Goal: Task Accomplishment & Management: Use online tool/utility

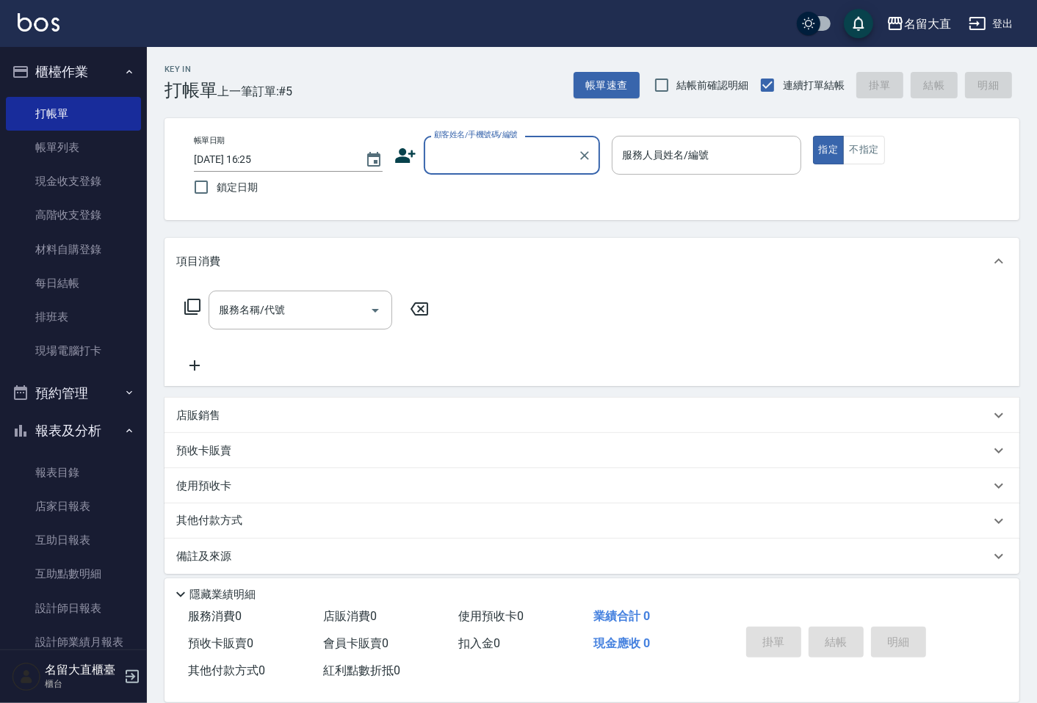
drag, startPoint x: 0, startPoint y: 0, endPoint x: 472, endPoint y: 164, distance: 499.9
click at [472, 164] on input "顧客姓名/手機號碼/編號" at bounding box center [500, 155] width 141 height 26
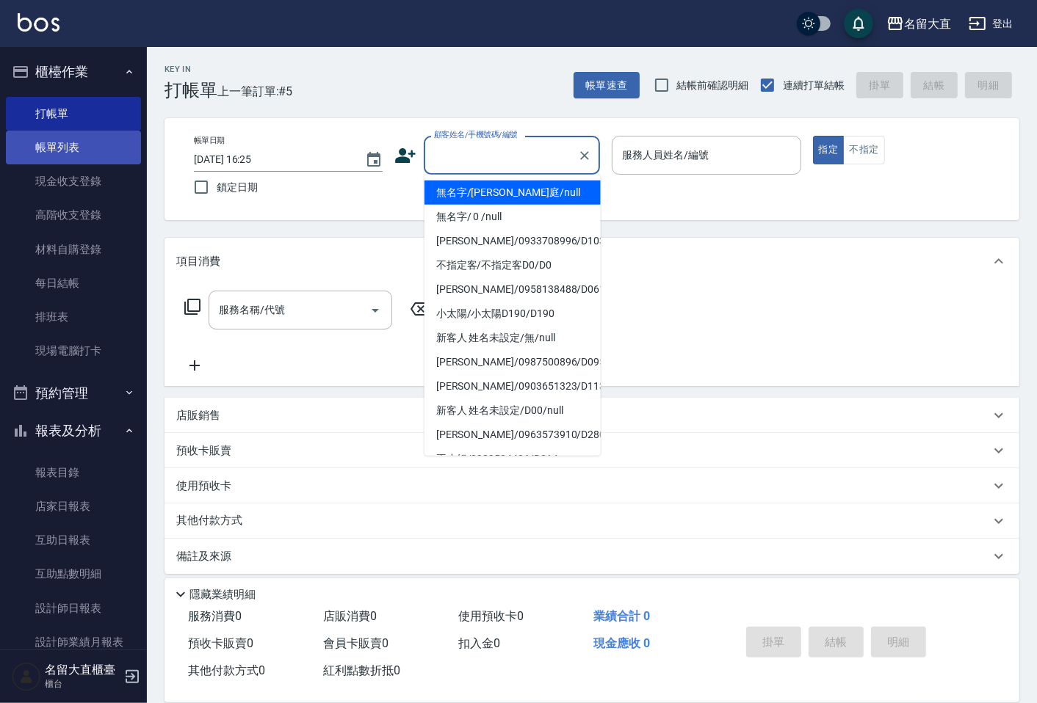
click at [71, 137] on link "帳單列表" at bounding box center [73, 148] width 135 height 34
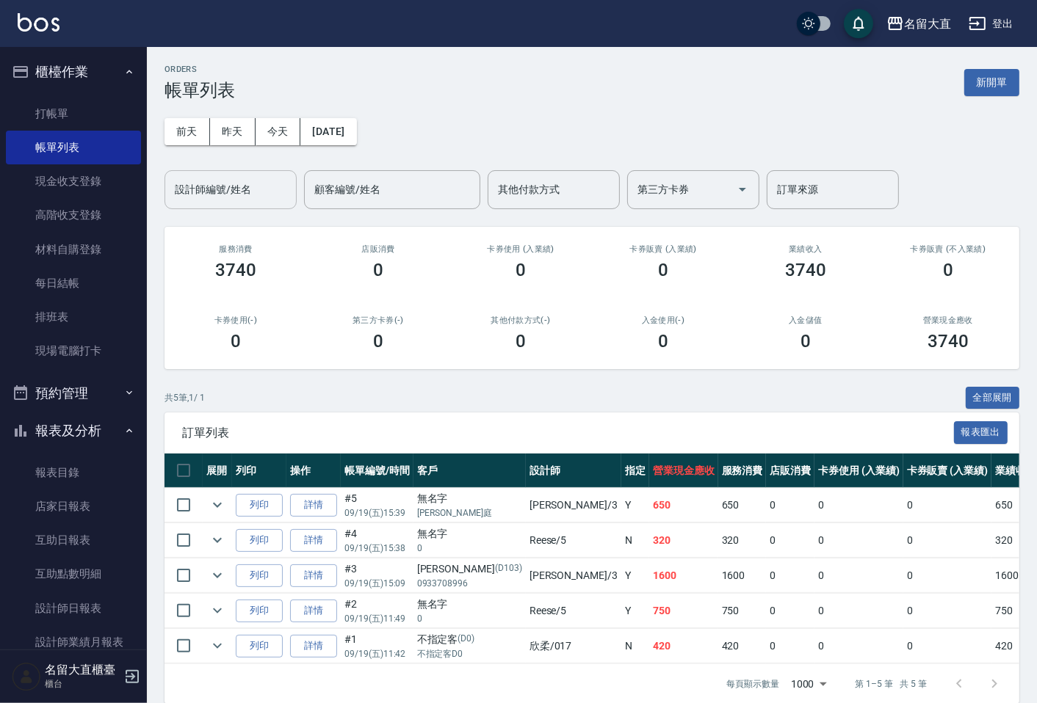
click at [240, 177] on input "設計師編號/姓名" at bounding box center [230, 190] width 119 height 26
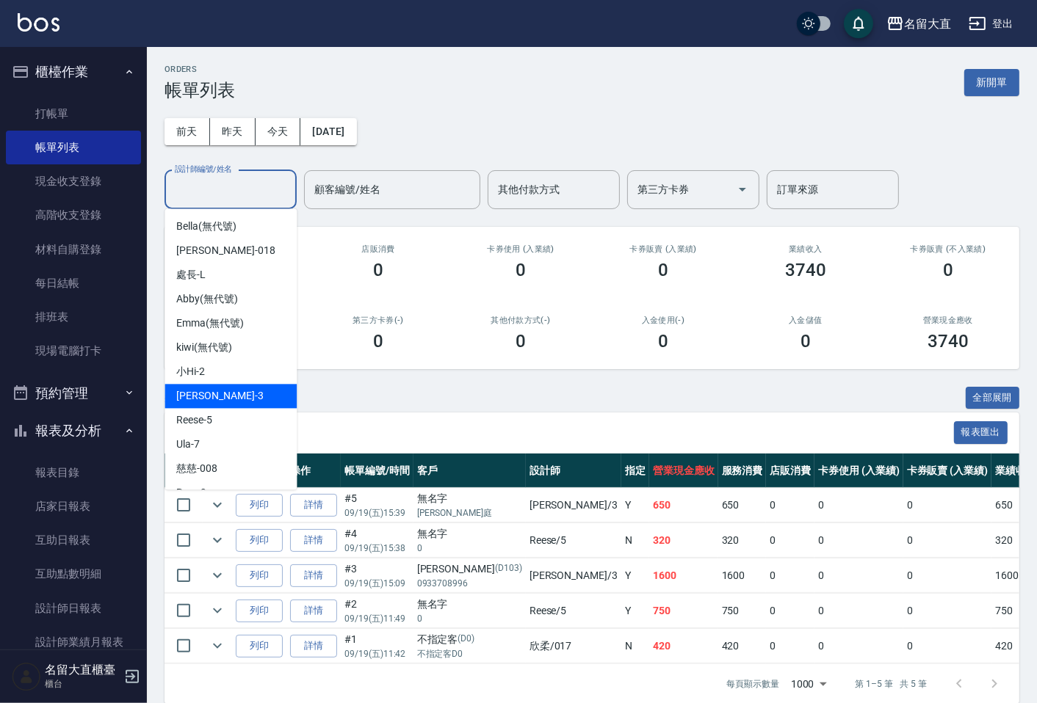
click at [200, 399] on span "[PERSON_NAME]3" at bounding box center [219, 395] width 87 height 15
type input "[PERSON_NAME]3"
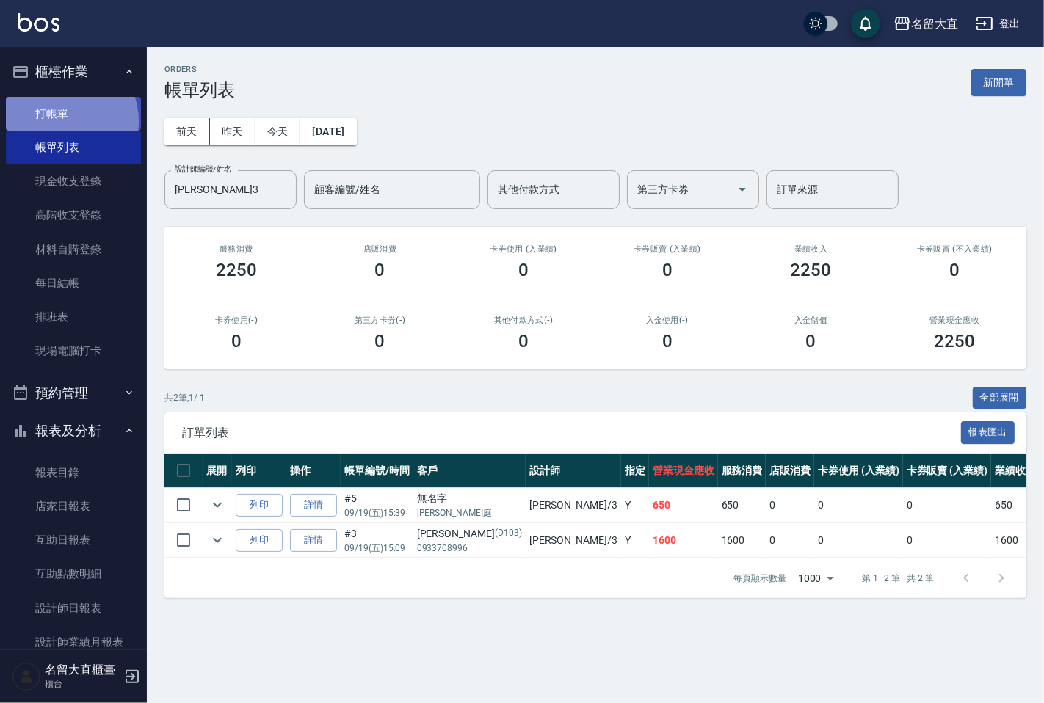
click at [57, 121] on link "打帳單" at bounding box center [73, 114] width 135 height 34
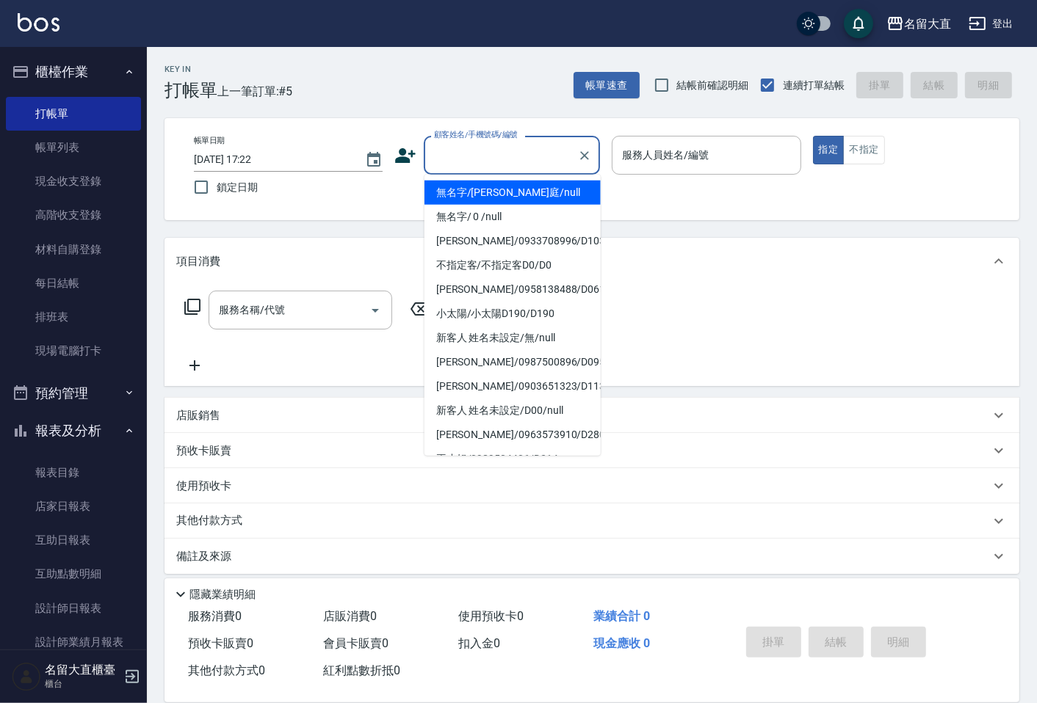
click at [474, 160] on input "顧客姓名/手機號碼/編號" at bounding box center [500, 155] width 141 height 26
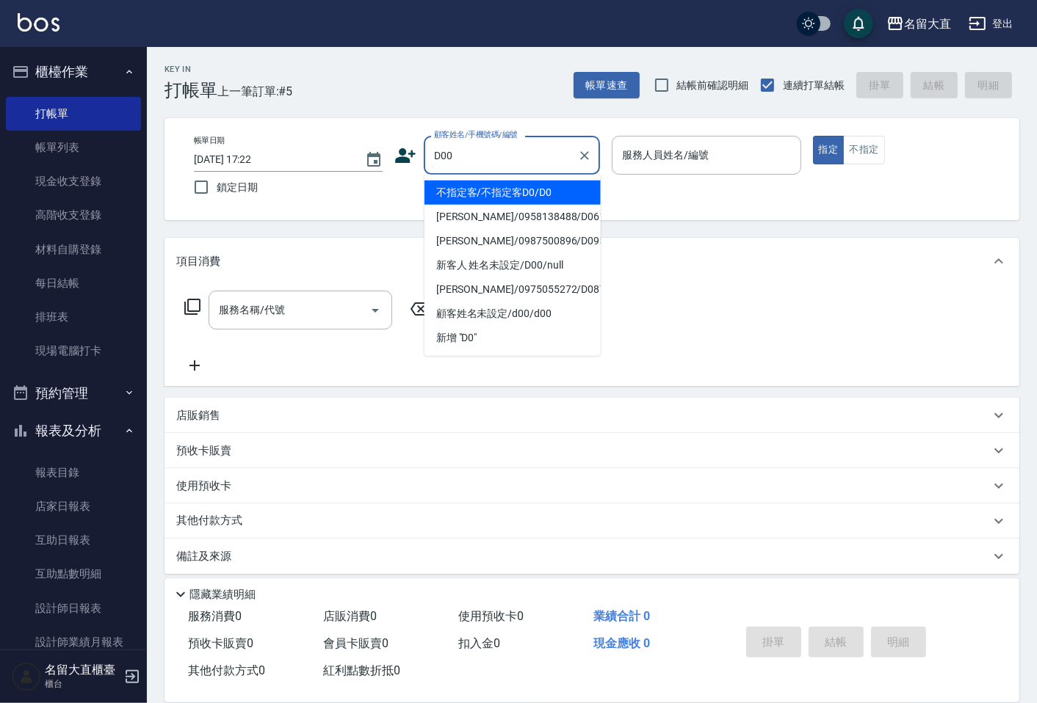
type input "新客人 姓名未設定/D00/null"
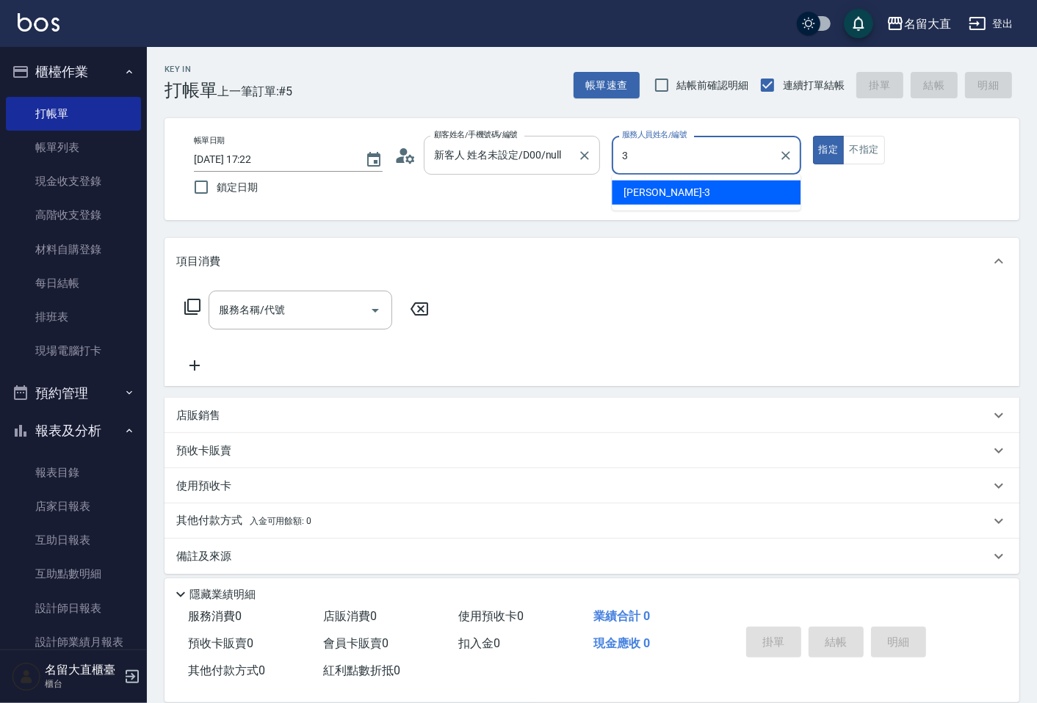
type input "[PERSON_NAME]3"
type button "true"
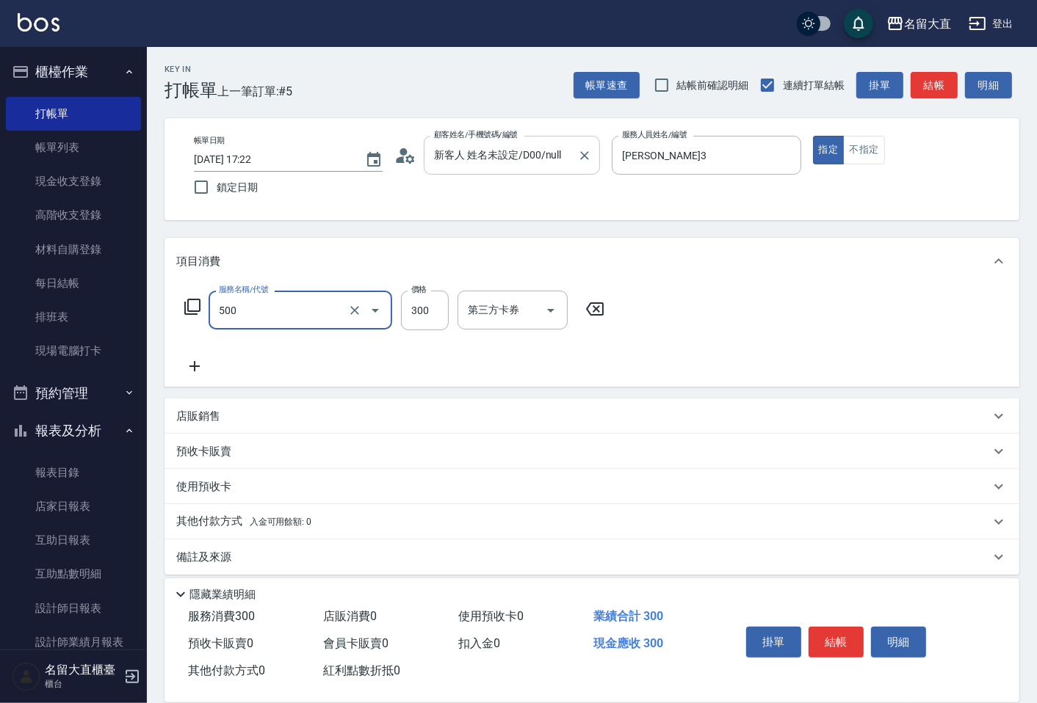
type input "洗髮(500)"
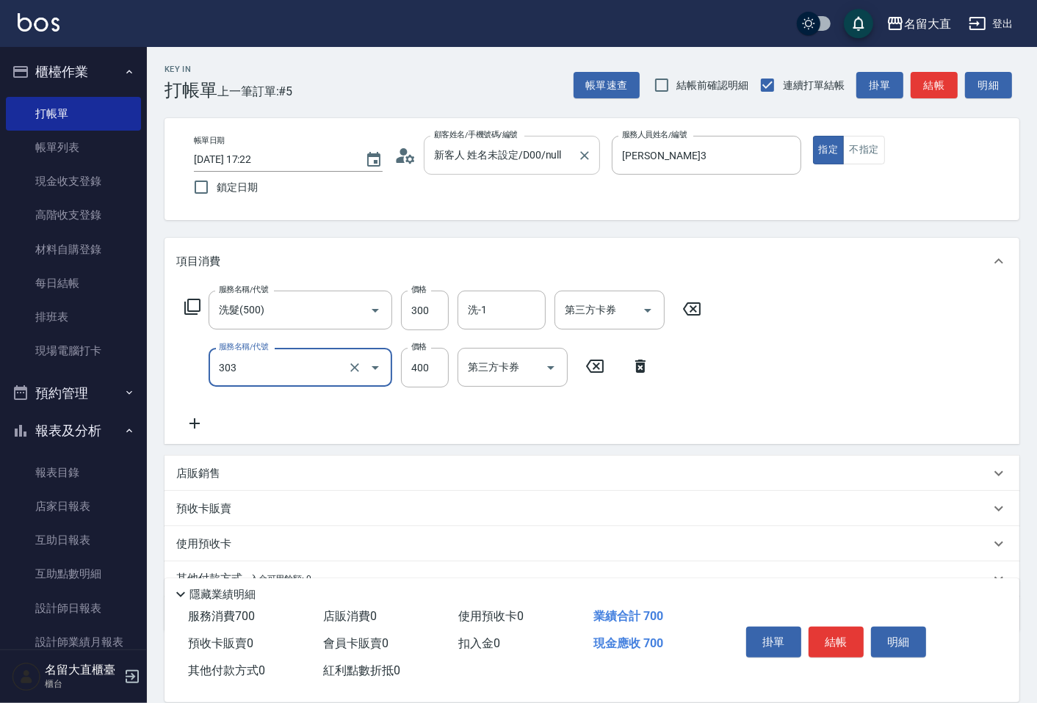
type input "剪髮(C級)(303)"
type input "350"
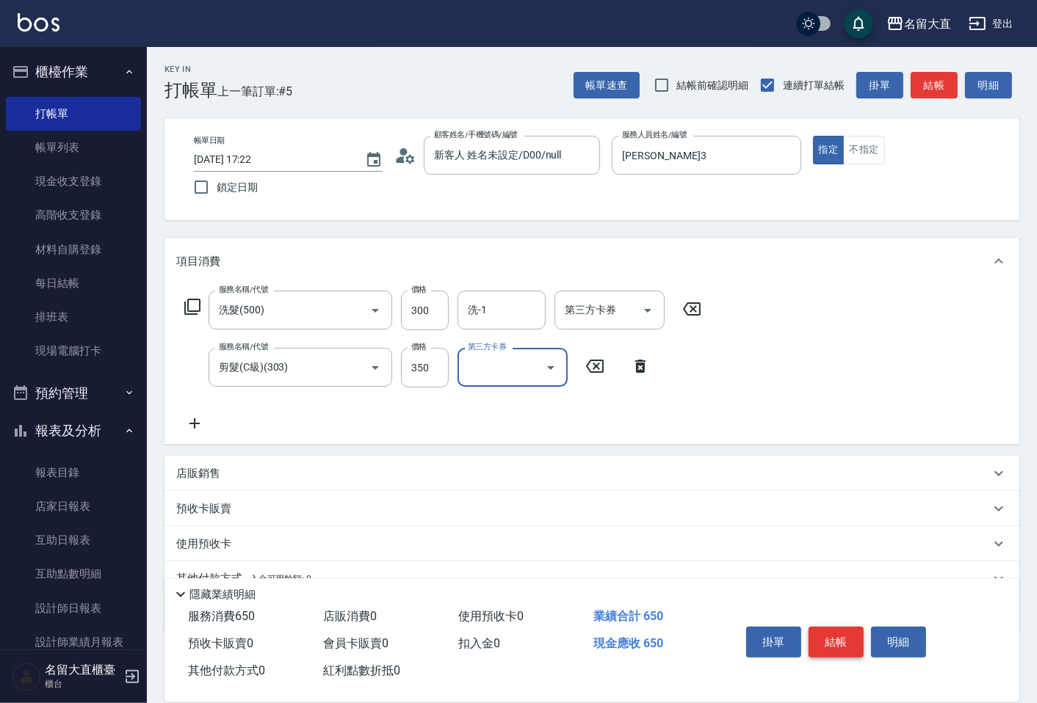
click at [819, 643] on button "結帳" at bounding box center [835, 642] width 55 height 31
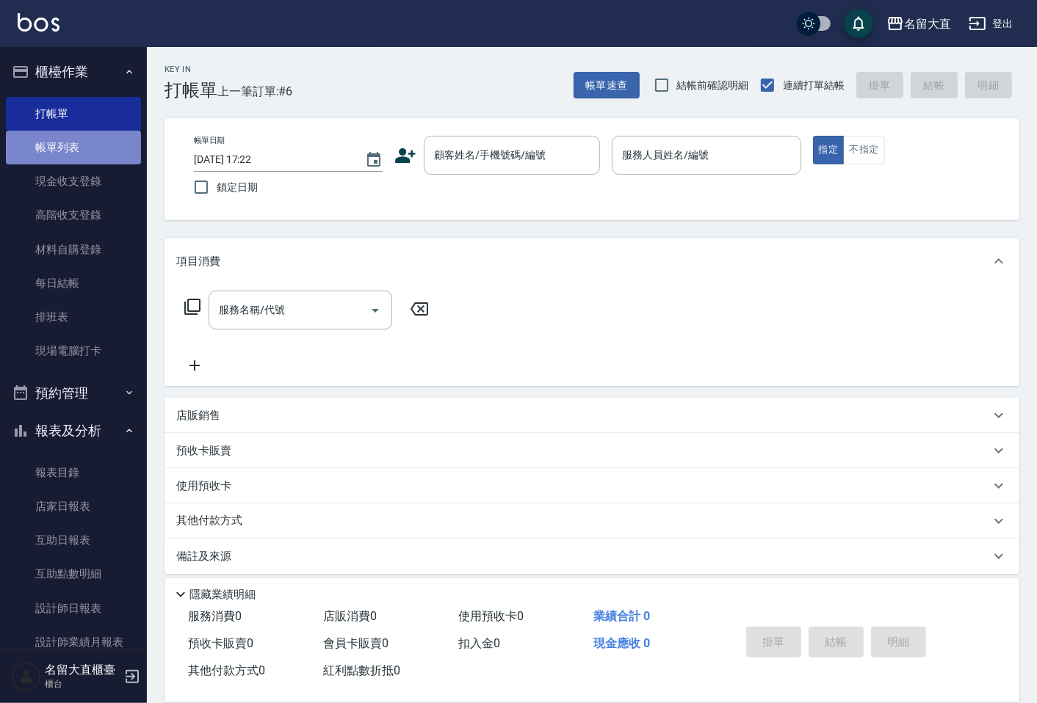
click at [78, 132] on link "帳單列表" at bounding box center [73, 148] width 135 height 34
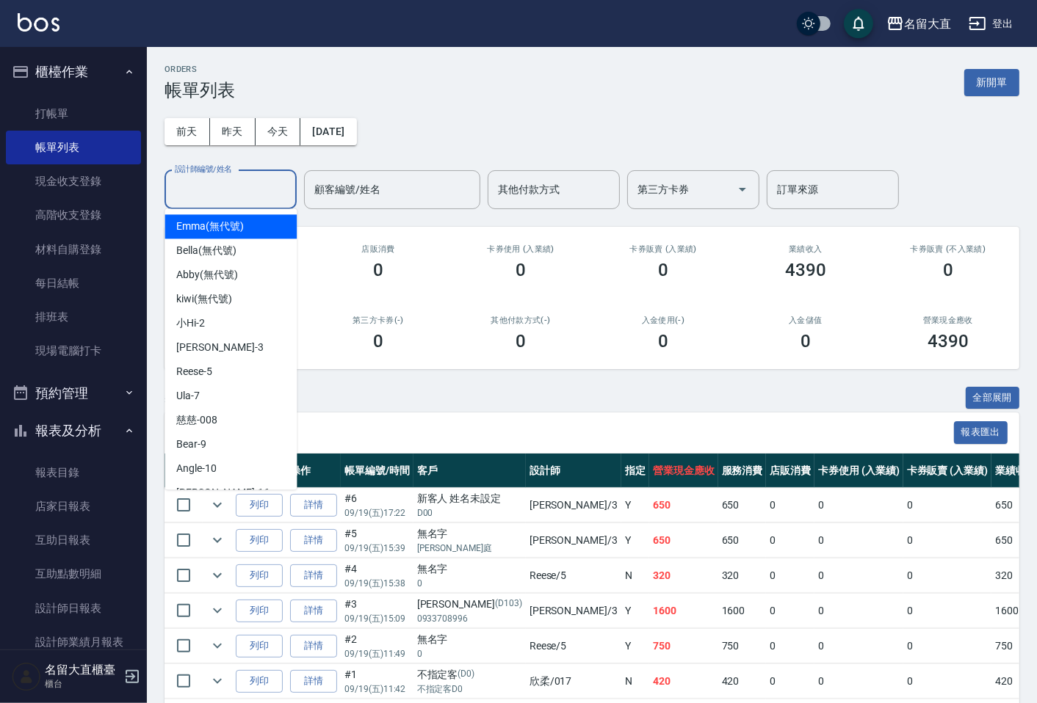
click at [229, 200] on input "設計師編號/姓名" at bounding box center [230, 190] width 119 height 26
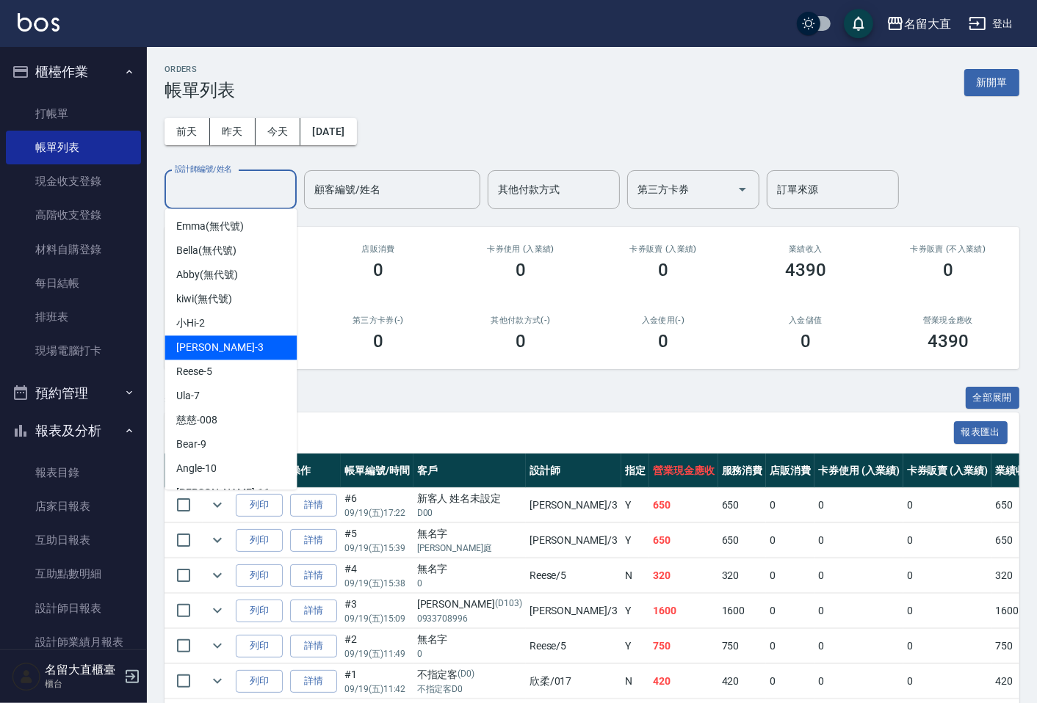
click at [210, 351] on span "[PERSON_NAME]3" at bounding box center [219, 347] width 87 height 15
type input "[PERSON_NAME]3"
